Goal: Navigation & Orientation: Find specific page/section

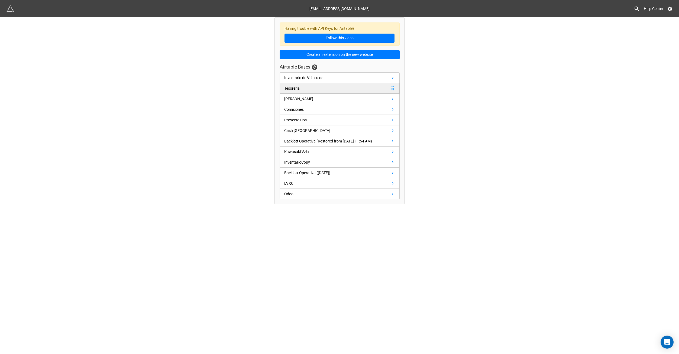
click at [316, 86] on link "Tesoreria" at bounding box center [340, 88] width 120 height 11
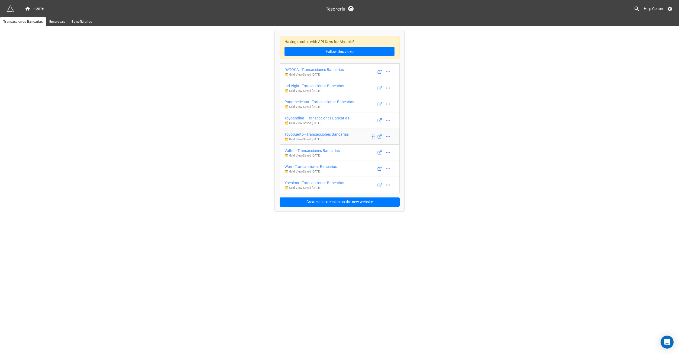
click at [366, 136] on link "Toyopuerto - Transacciones Bancarias 🗂️ Grid View - Saved 2 years ago" at bounding box center [340, 136] width 120 height 17
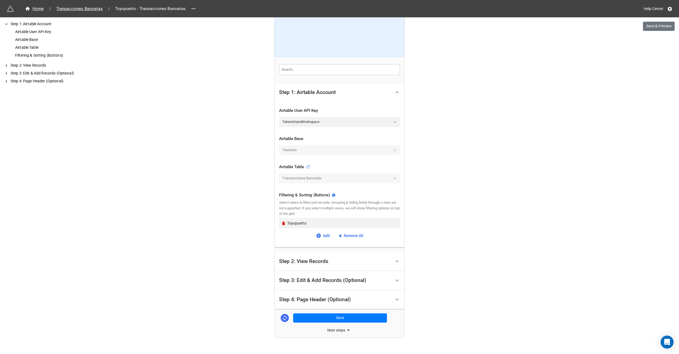
scroll to position [53, 0]
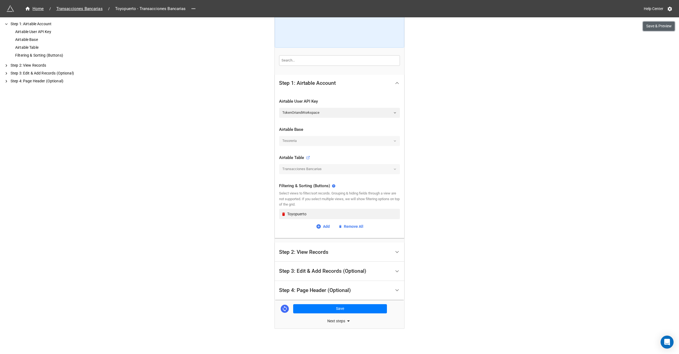
click at [658, 28] on button "Save & Preview" at bounding box center [659, 26] width 32 height 9
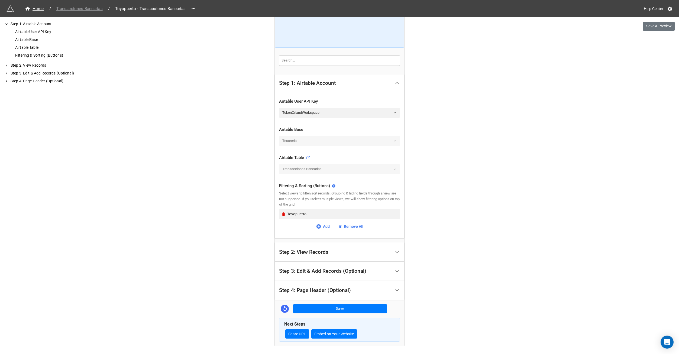
click at [75, 9] on span "Transacciones Bancarias" at bounding box center [79, 9] width 53 height 6
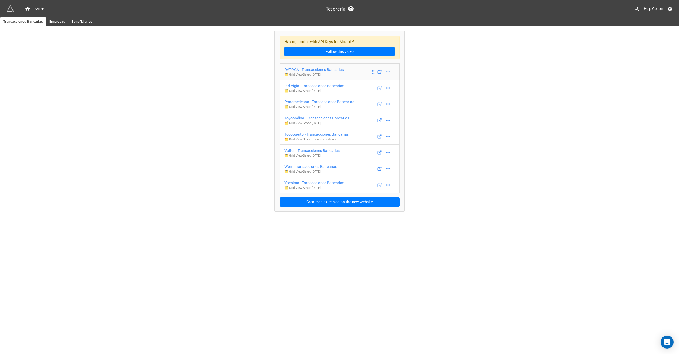
click at [316, 68] on div "DATOCA - Transacciones Bancarias" at bounding box center [314, 70] width 59 height 6
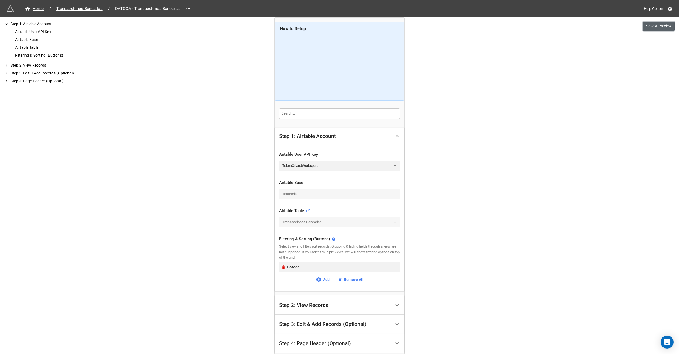
click at [659, 28] on button "Save & Preview" at bounding box center [659, 26] width 32 height 9
click at [88, 9] on span "Transacciones Bancarias" at bounding box center [79, 9] width 53 height 6
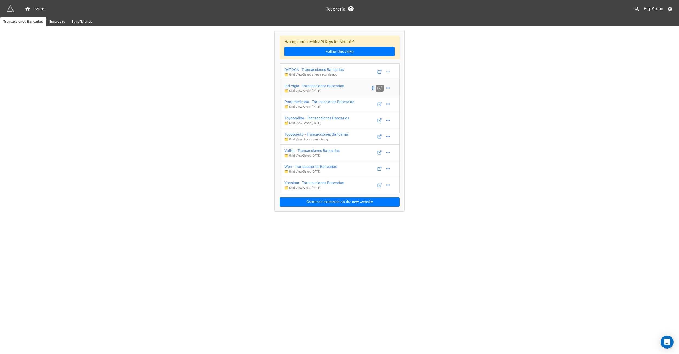
click at [380, 89] on icon at bounding box center [379, 88] width 5 height 5
click at [380, 104] on icon at bounding box center [379, 104] width 5 height 5
click at [379, 120] on icon at bounding box center [379, 120] width 5 height 5
click at [380, 154] on icon at bounding box center [379, 152] width 5 height 5
click at [378, 151] on icon at bounding box center [379, 152] width 5 height 5
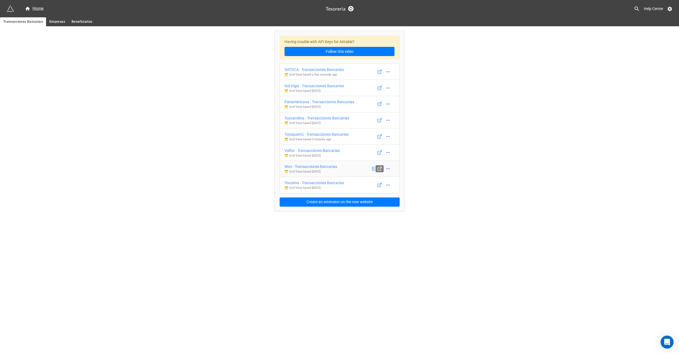
click at [380, 171] on icon at bounding box center [379, 168] width 5 height 5
click at [382, 187] on icon at bounding box center [379, 185] width 5 height 5
click at [37, 9] on div "Home" at bounding box center [34, 8] width 19 height 7
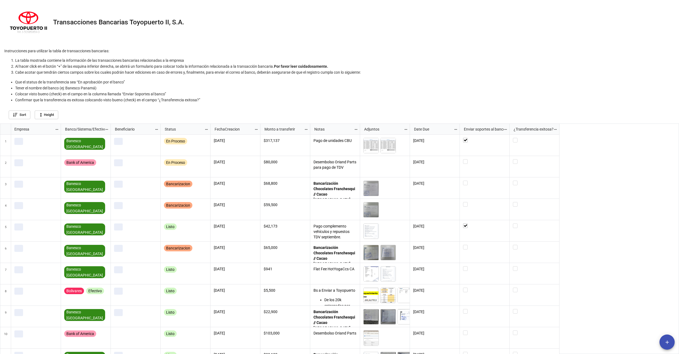
scroll to position [228, 676]
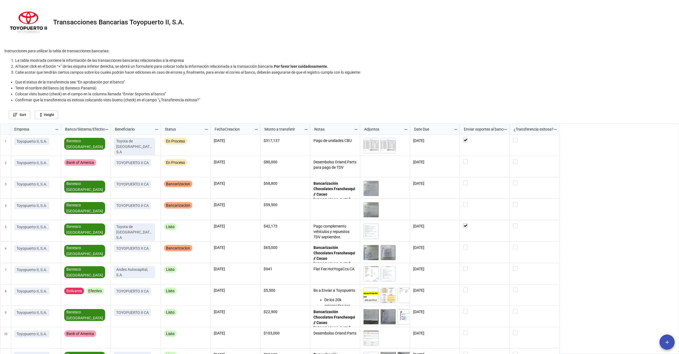
click at [670, 345] on span "add" at bounding box center [667, 343] width 15 height 6
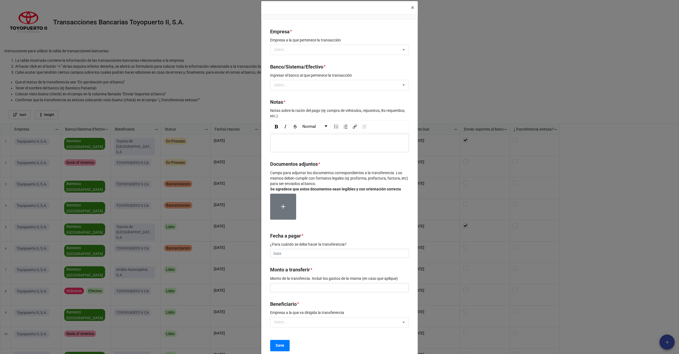
scroll to position [0, 0]
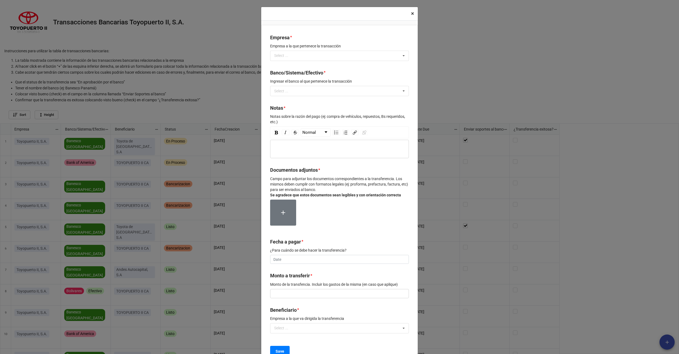
click at [411, 12] on span "×" at bounding box center [412, 13] width 3 height 7
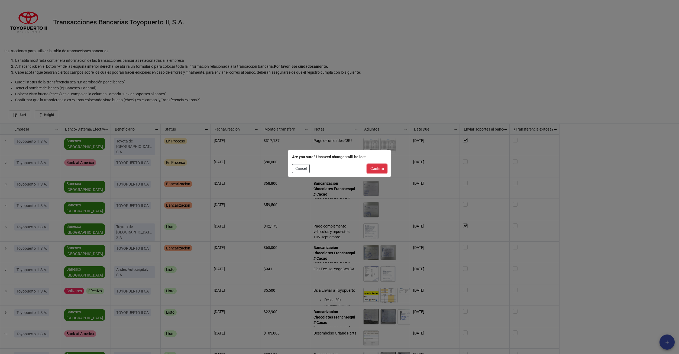
click at [377, 169] on button "Confirm" at bounding box center [377, 168] width 20 height 9
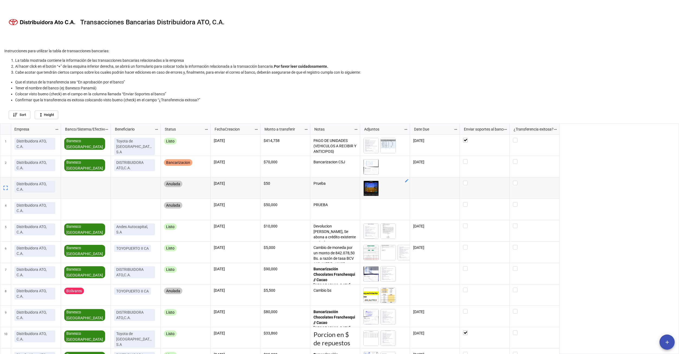
scroll to position [228, 676]
click at [371, 188] on img "grid" at bounding box center [371, 188] width 15 height 15
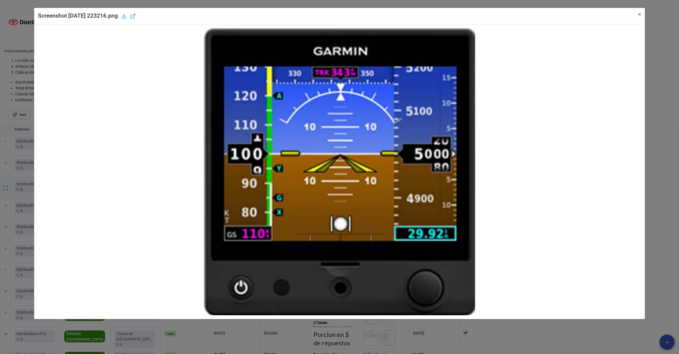
click at [25, 134] on div "Screenshot 2025-09-28 223216.png × Close" at bounding box center [339, 177] width 679 height 354
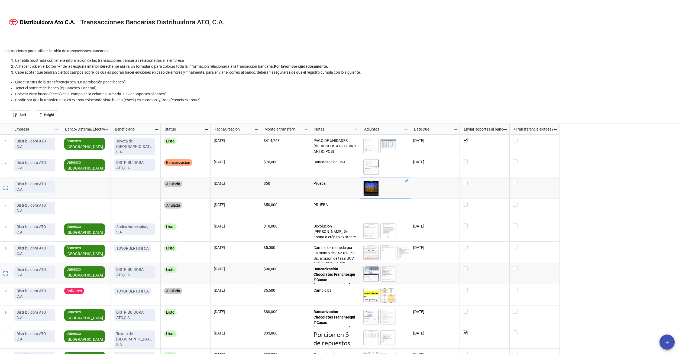
click at [668, 342] on icon "add" at bounding box center [668, 343] width 6 height 6
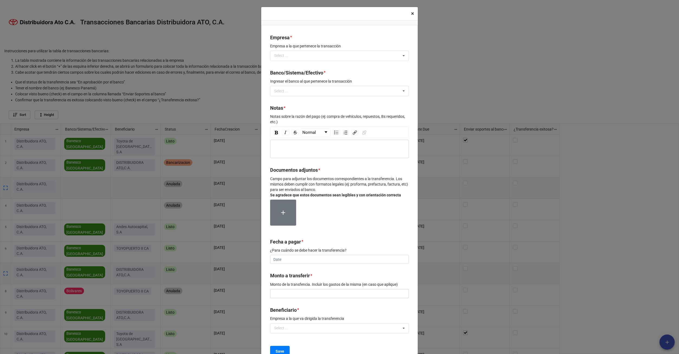
click at [412, 13] on span "×" at bounding box center [412, 13] width 3 height 7
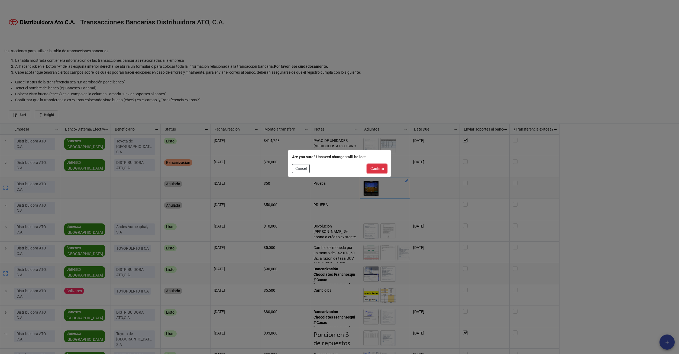
click at [379, 171] on button "Confirm" at bounding box center [377, 168] width 20 height 9
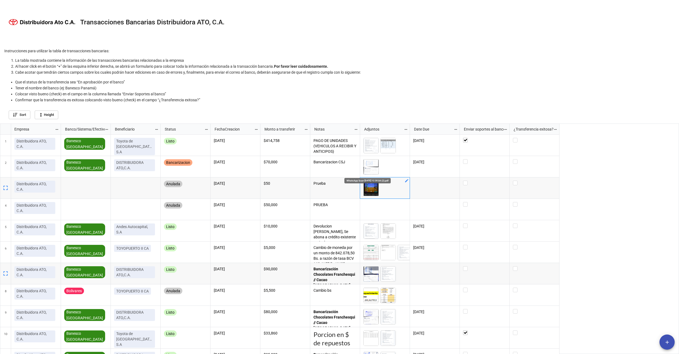
scroll to position [228, 676]
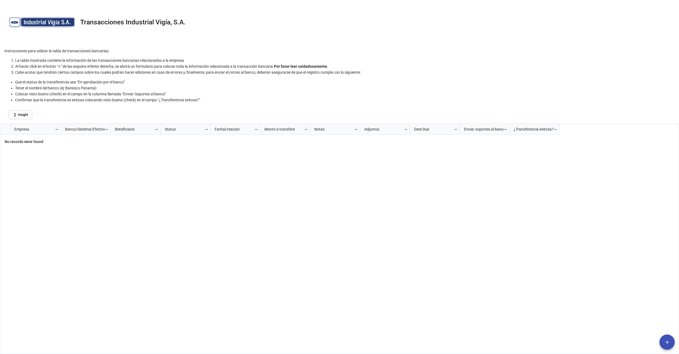
scroll to position [228, 676]
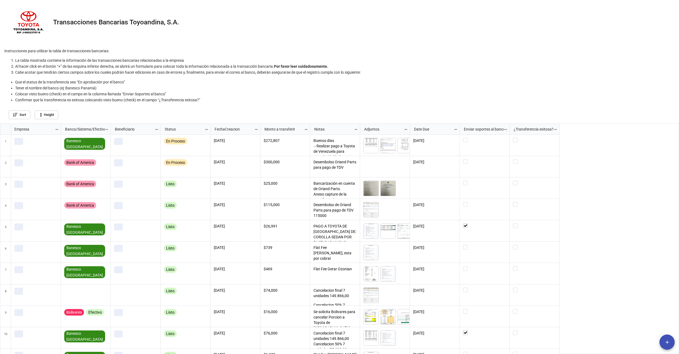
scroll to position [228, 676]
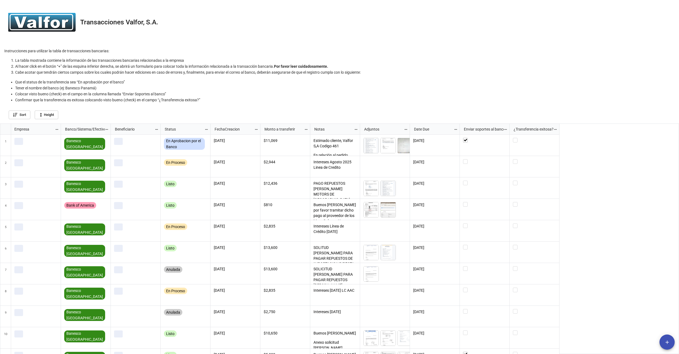
scroll to position [228, 676]
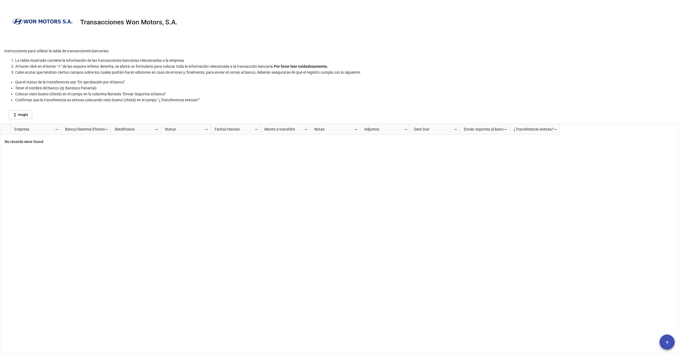
scroll to position [228, 676]
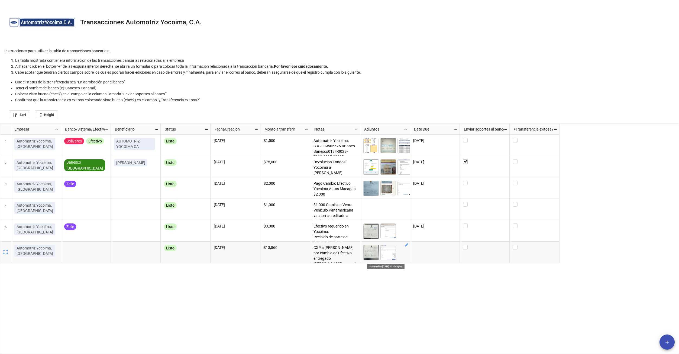
scroll to position [228, 676]
